Goal: Register for event/course

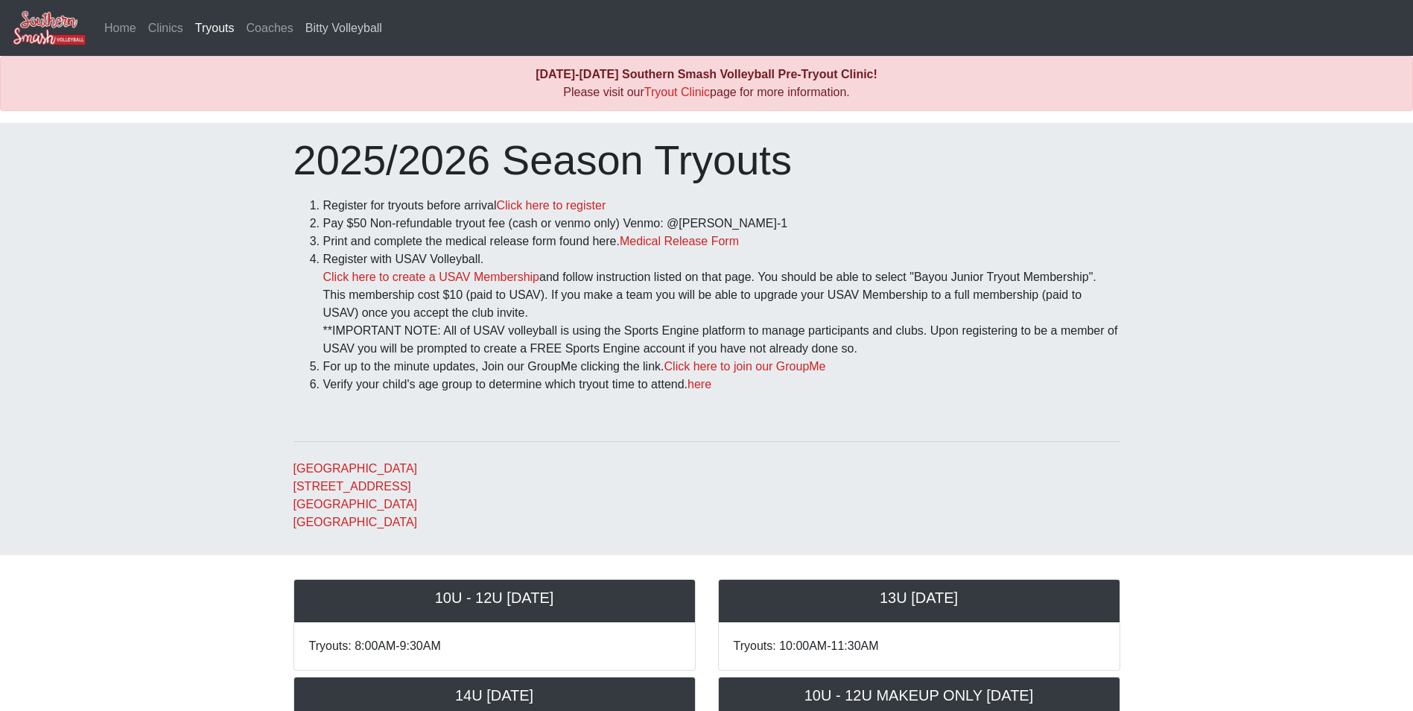
click at [356, 27] on link "Bitty Volleyball" at bounding box center [343, 28] width 89 height 30
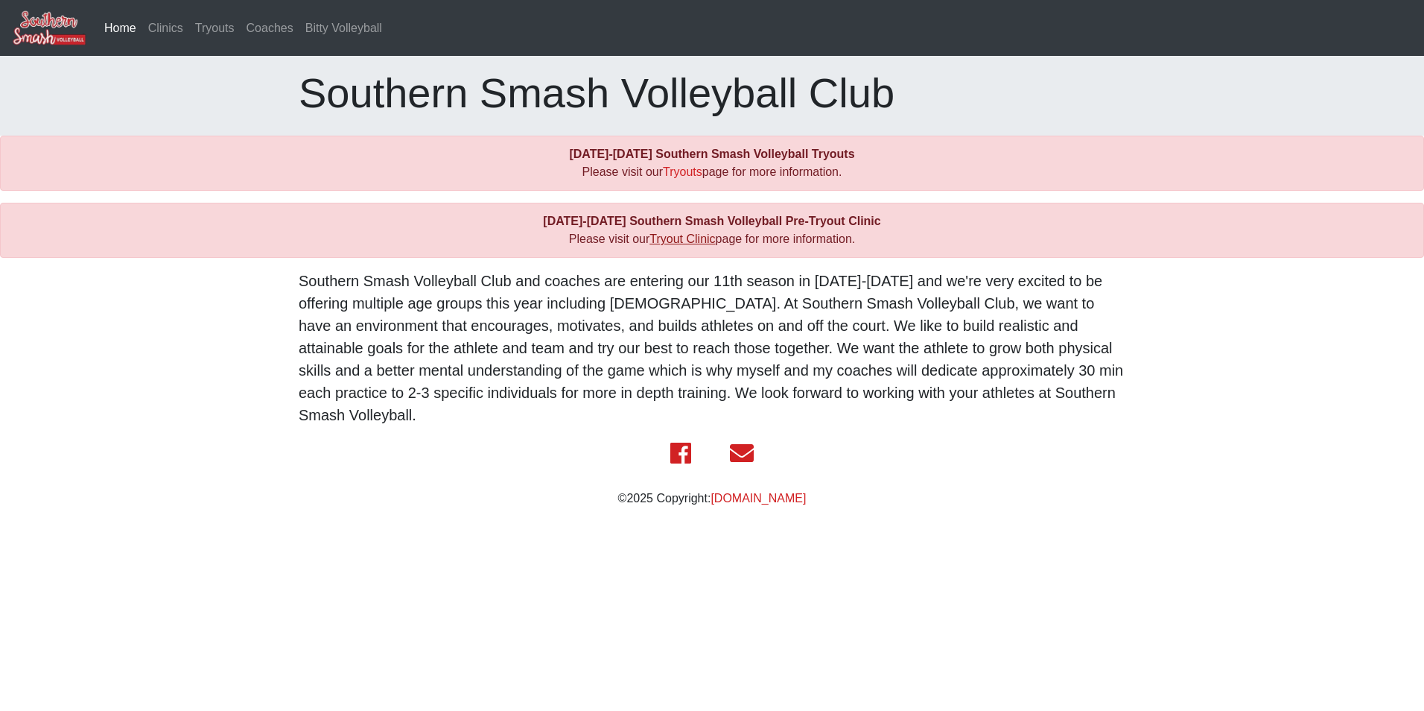
click at [675, 238] on link "Tryout Clinic" at bounding box center [683, 238] width 66 height 13
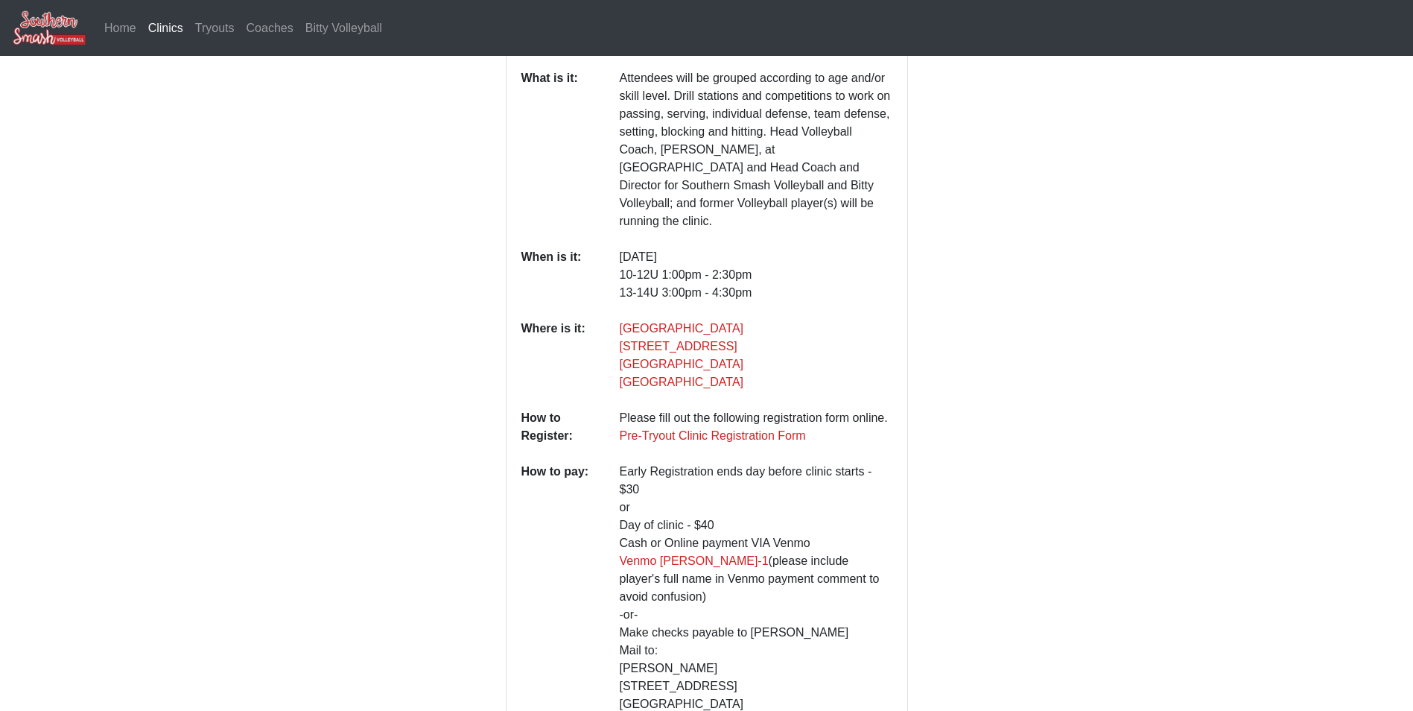
scroll to position [167, 0]
